Goal: Information Seeking & Learning: Learn about a topic

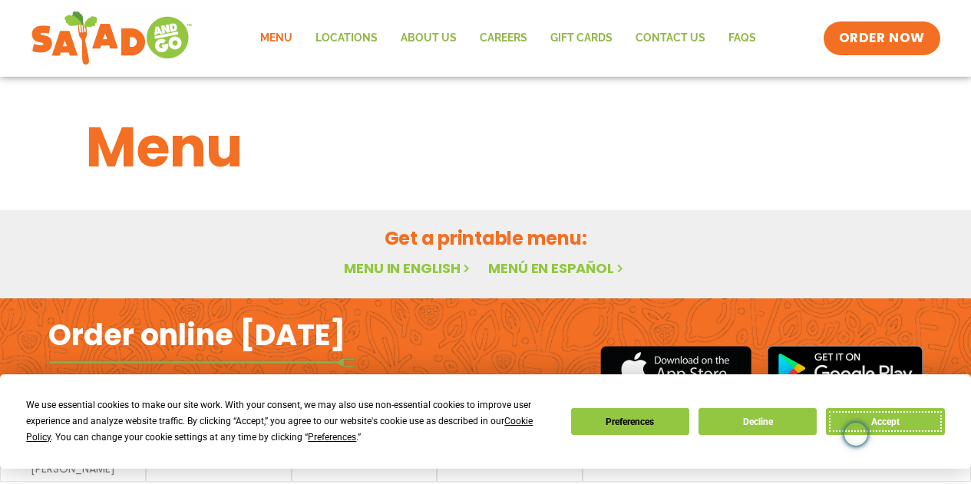
click at [841, 415] on button "Accept" at bounding box center [885, 421] width 118 height 27
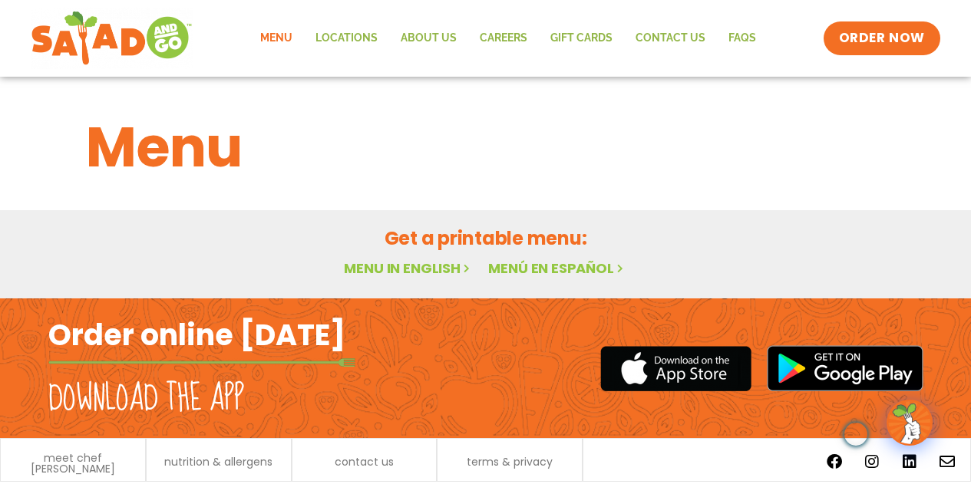
scroll to position [49, 0]
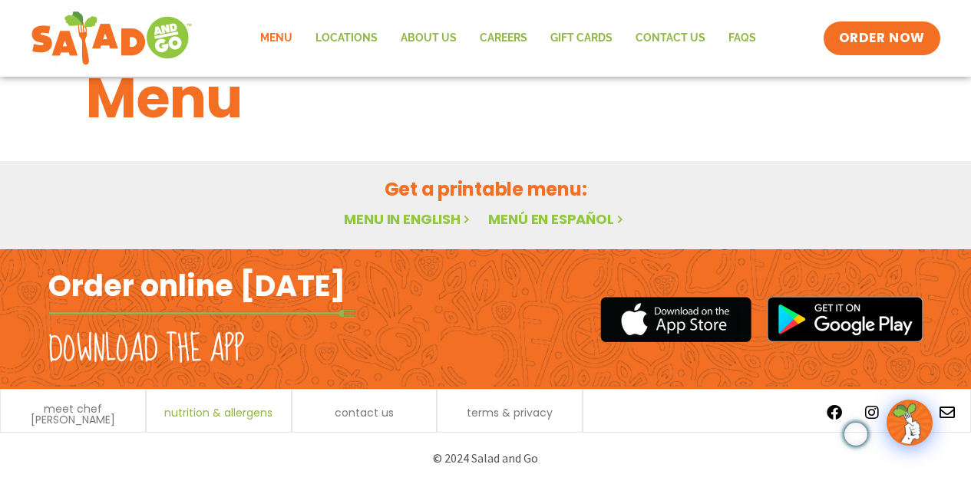
click at [220, 413] on span "nutrition & allergens" at bounding box center [218, 413] width 108 height 11
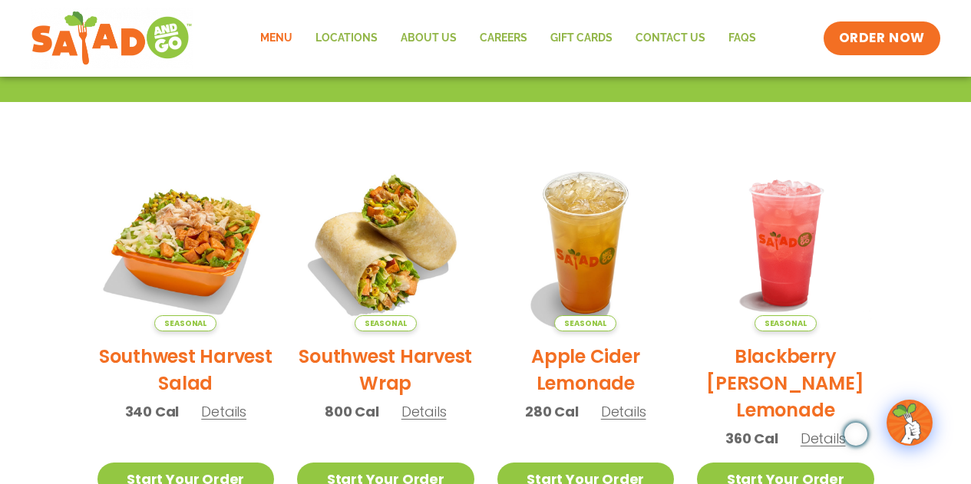
scroll to position [433, 0]
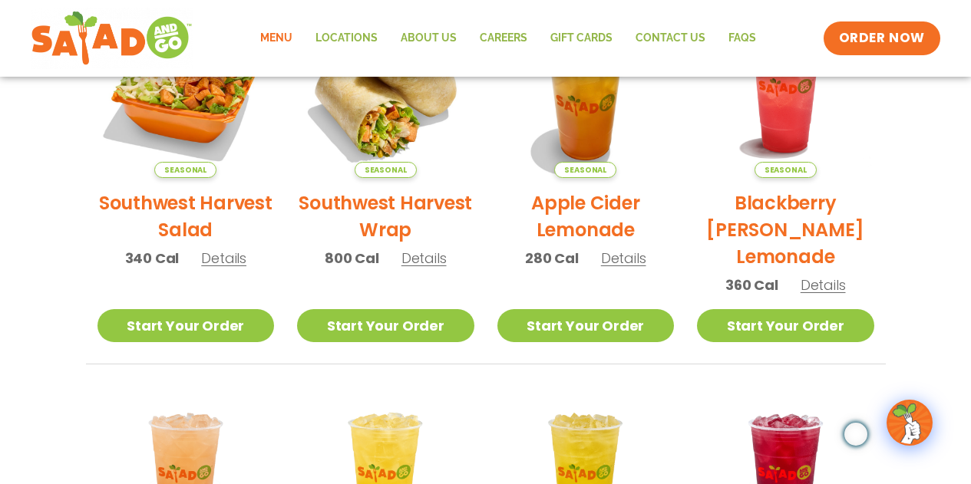
click at [223, 261] on span "Details" at bounding box center [223, 258] width 45 height 19
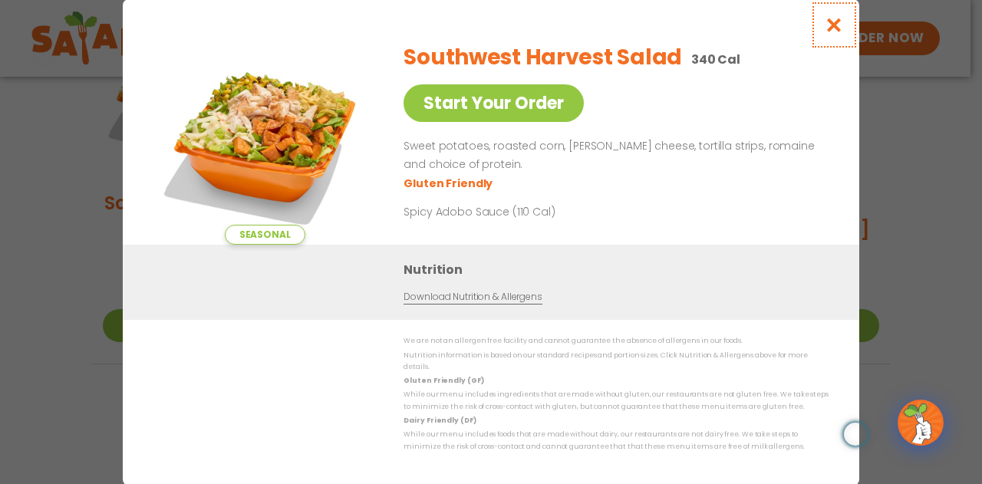
click at [831, 28] on icon "Close modal" at bounding box center [834, 25] width 19 height 16
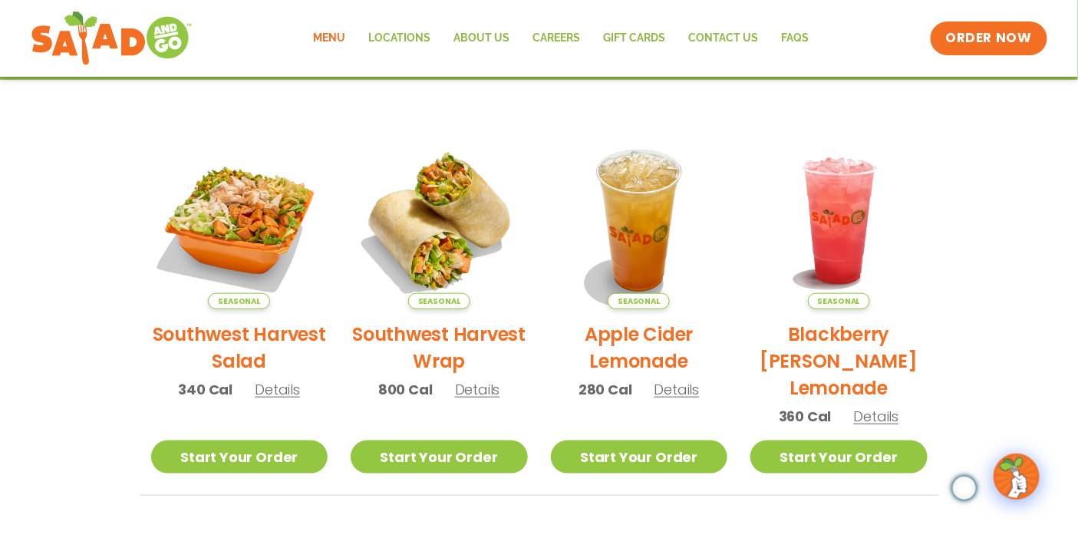
scroll to position [0, 0]
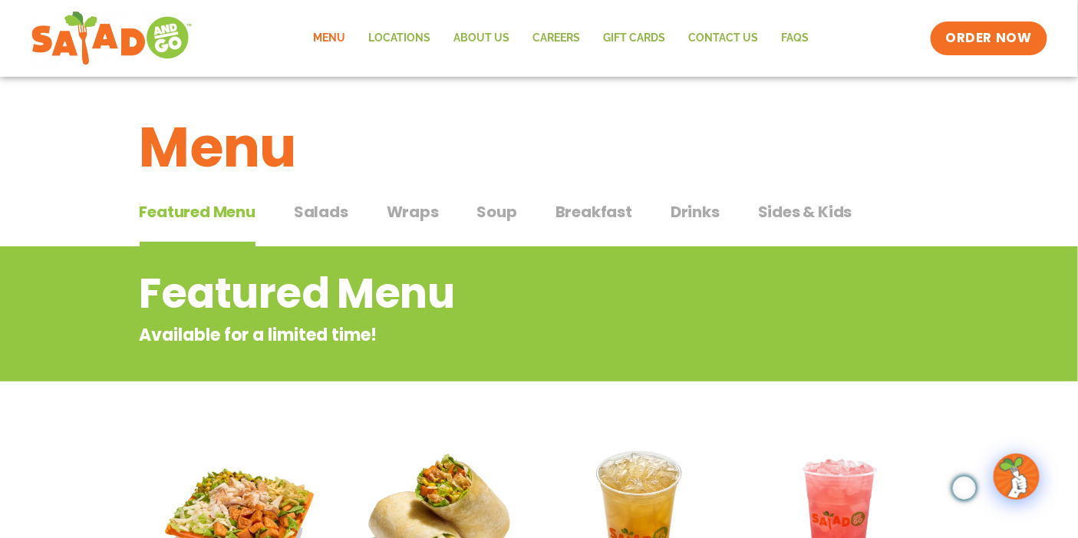
click at [225, 209] on span "Featured Menu" at bounding box center [198, 211] width 116 height 23
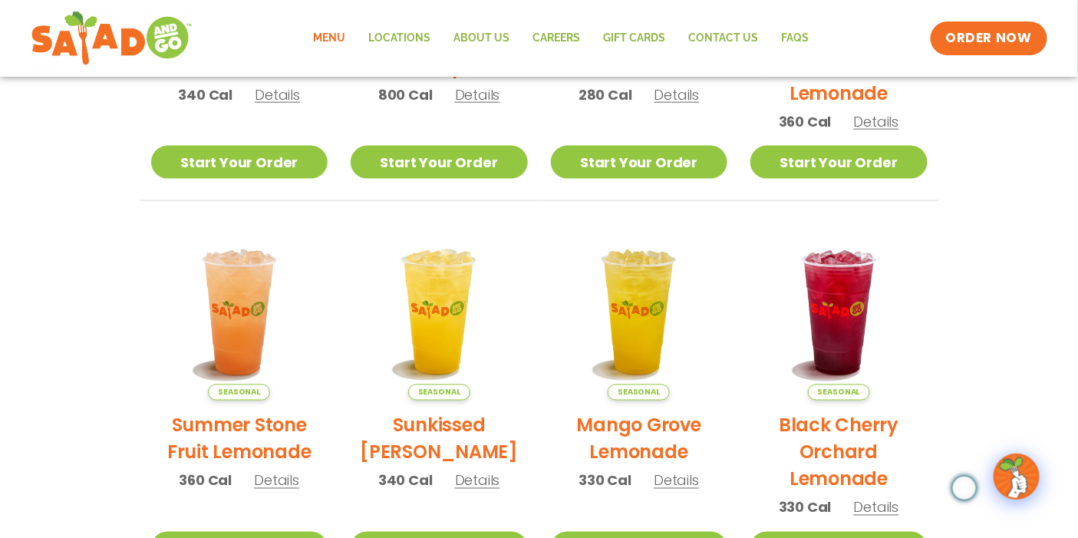
scroll to position [984, 0]
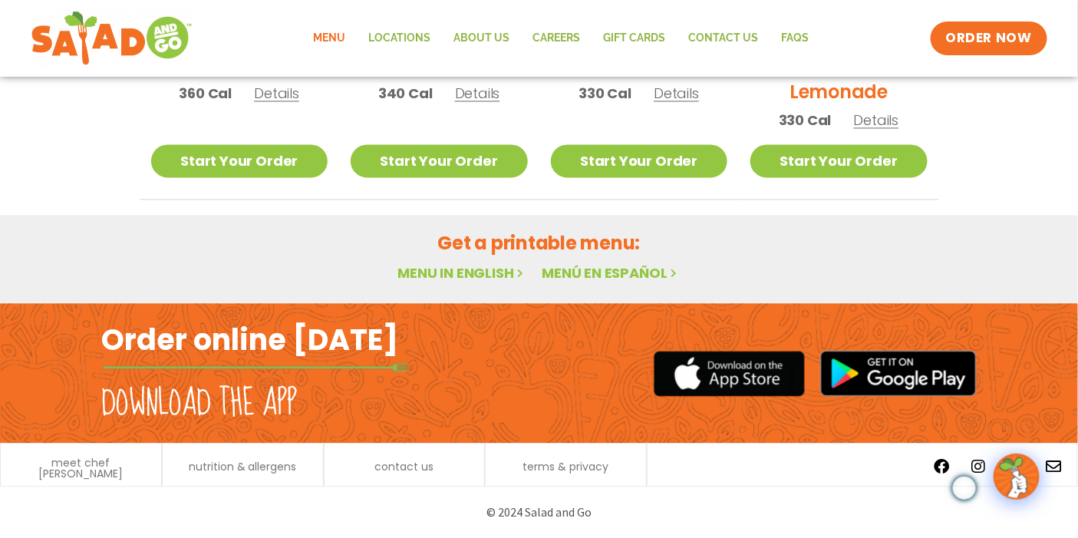
click at [448, 271] on link "Menu in English" at bounding box center [462, 272] width 129 height 19
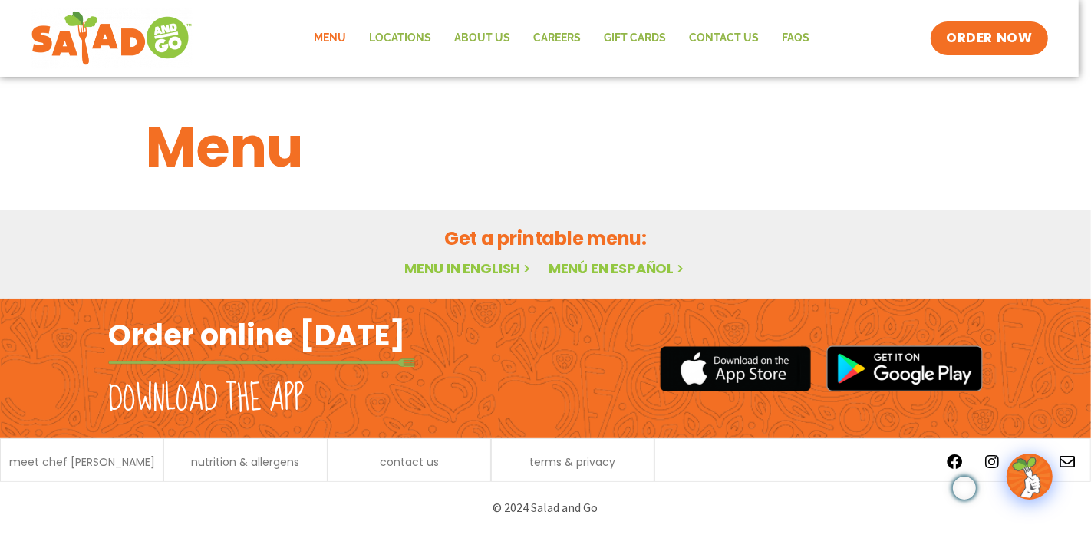
click at [494, 264] on link "Menu in English" at bounding box center [469, 268] width 129 height 19
click at [1029, 480] on img at bounding box center [1030, 476] width 43 height 43
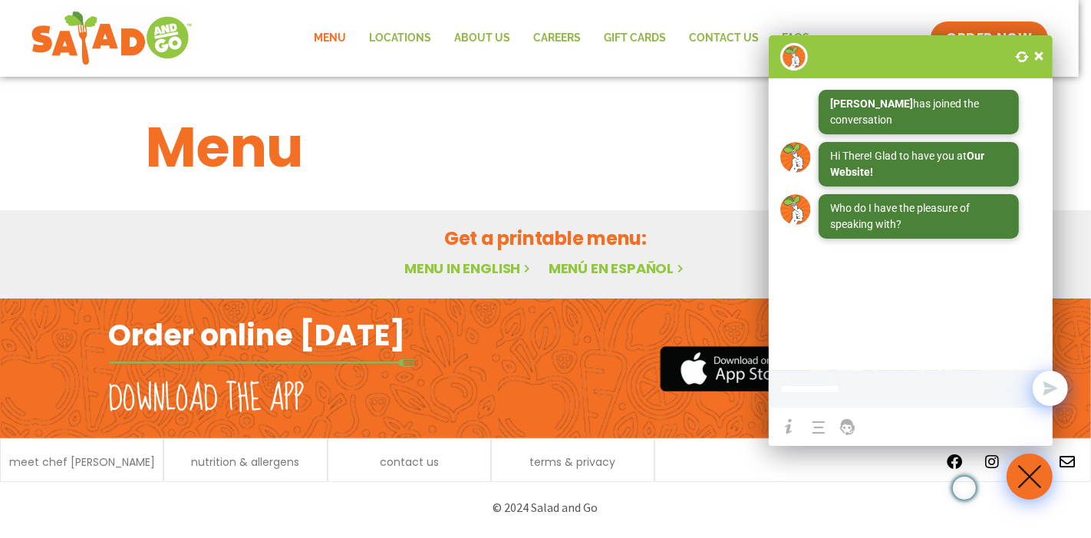
click at [1037, 64] on div at bounding box center [1039, 56] width 23 height 23
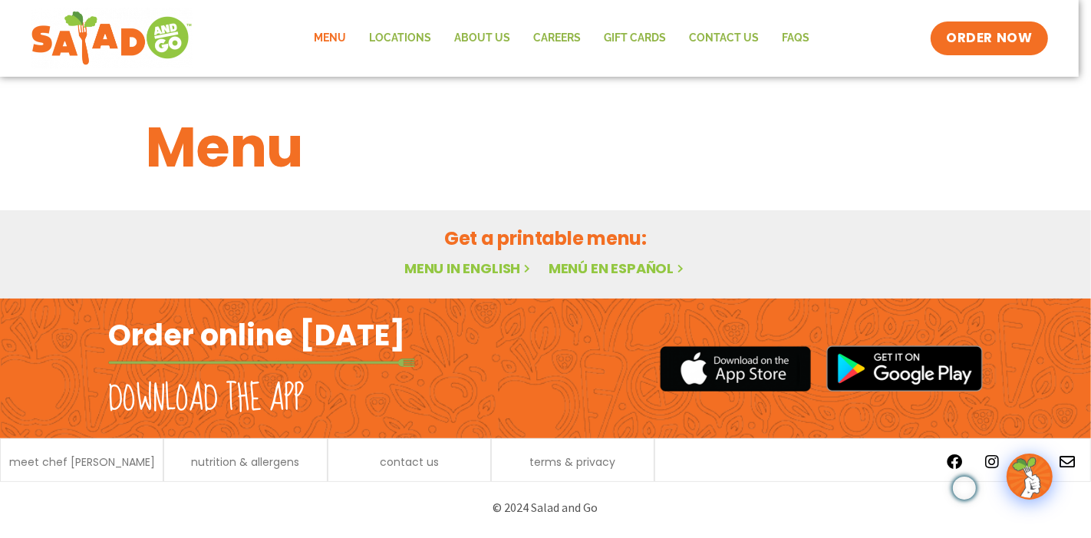
click at [449, 272] on link "Menu in English" at bounding box center [469, 268] width 129 height 19
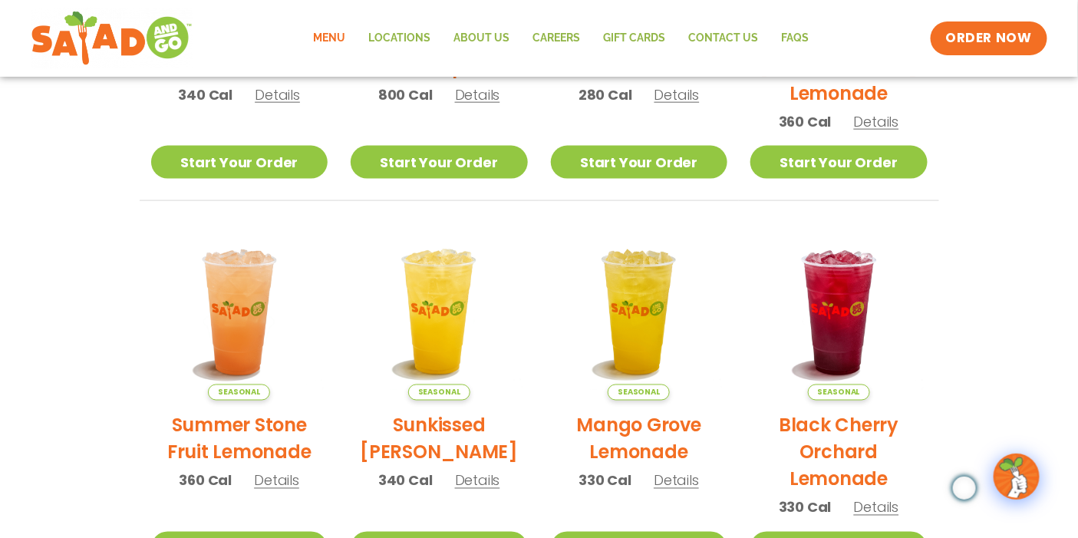
scroll to position [984, 0]
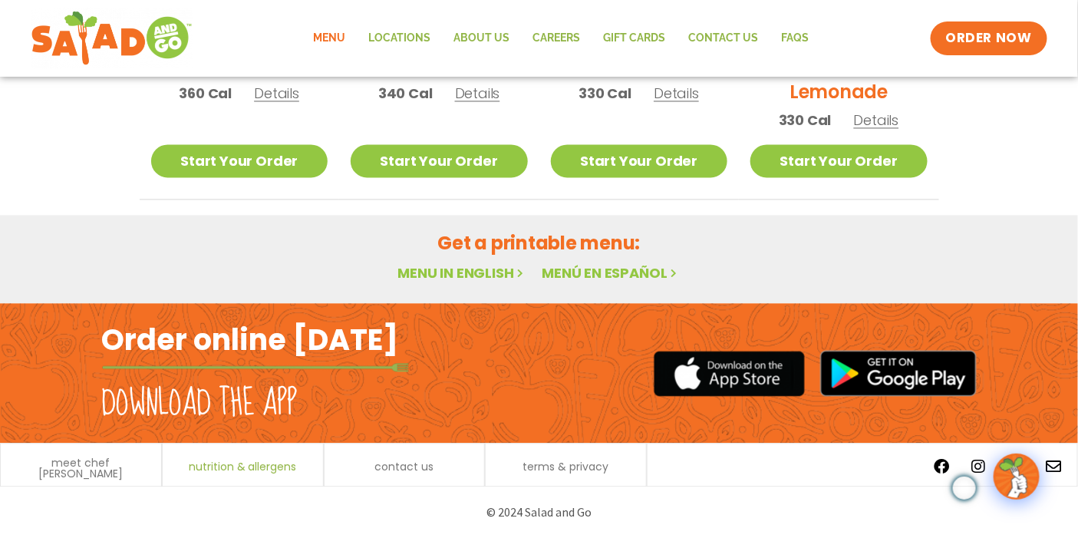
click at [198, 471] on span "nutrition & allergens" at bounding box center [243, 466] width 108 height 11
